Goal: Navigation & Orientation: Go to known website

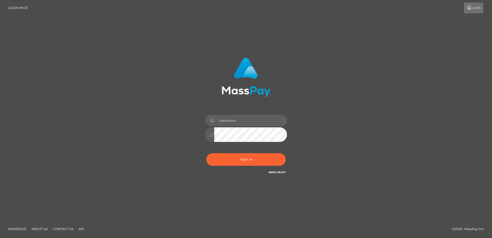
click at [470, 7] on icon at bounding box center [469, 8] width 5 height 4
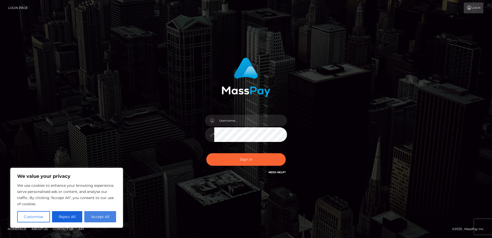
click at [107, 213] on button "Accept All" at bounding box center [100, 216] width 32 height 11
checkbox input "true"
